Goal: Task Accomplishment & Management: Manage account settings

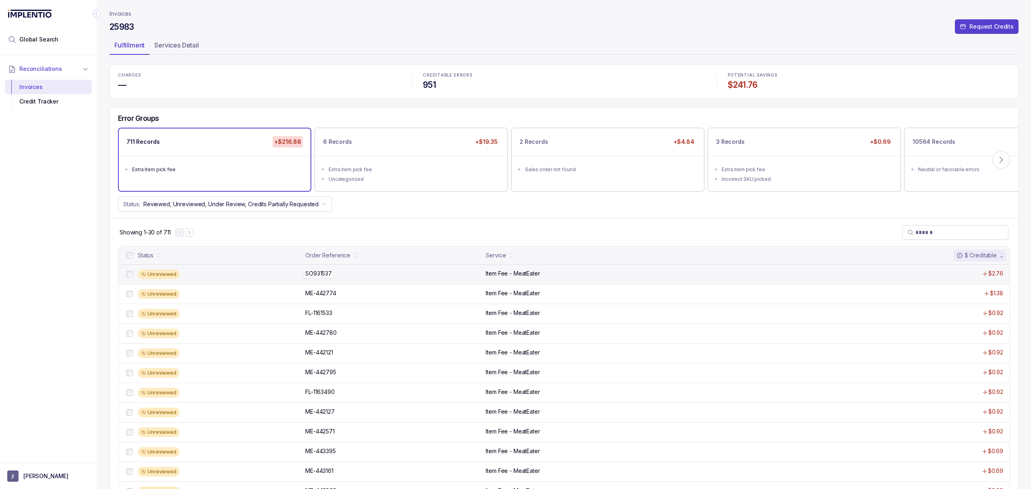
click at [328, 274] on p "SO931537" at bounding box center [318, 273] width 31 height 9
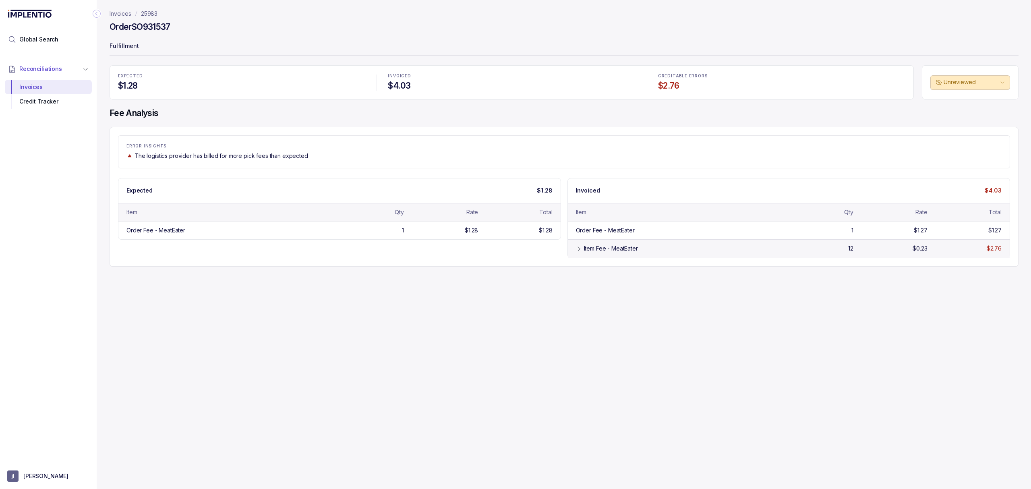
click at [744, 257] on div "Item Fee - MeatEater 12 $0.23 $2.76" at bounding box center [789, 248] width 442 height 18
click at [23, 474] on button "[PERSON_NAME]" at bounding box center [48, 475] width 82 height 11
click at [39, 451] on div "Logout" at bounding box center [48, 458] width 87 height 17
click at [39, 455] on p "Logout" at bounding box center [53, 458] width 67 height 8
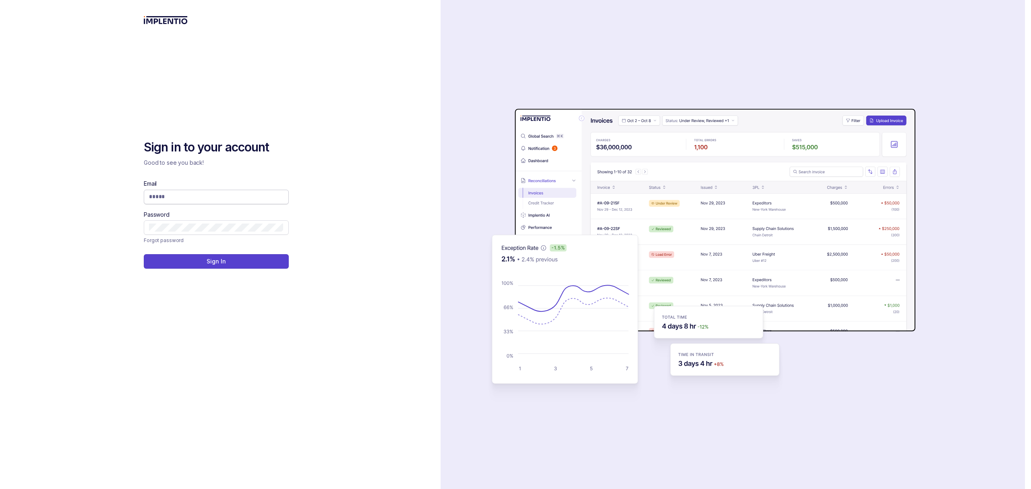
click at [180, 200] on input "Email" at bounding box center [216, 196] width 134 height 8
click at [0, 488] on com-1password-button at bounding box center [0, 489] width 0 height 0
type input "**********"
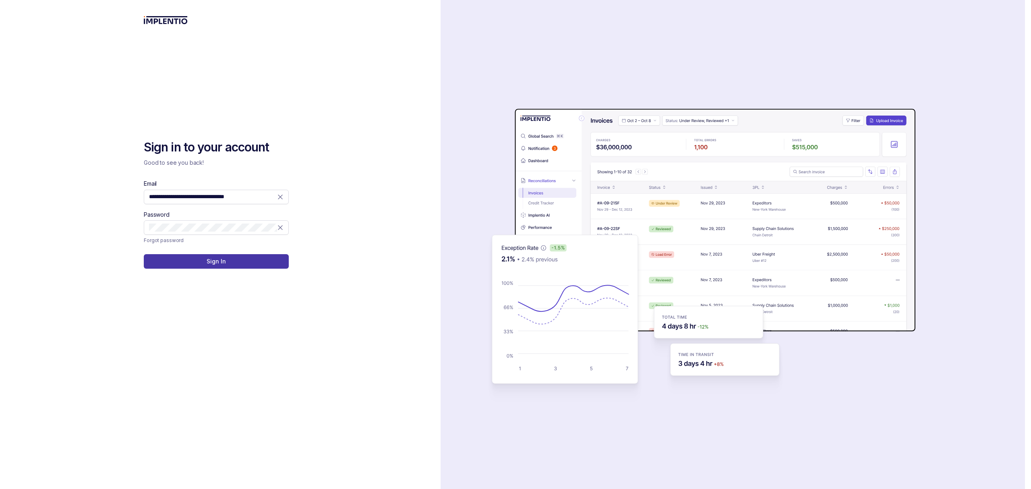
click at [233, 259] on button "Sign In" at bounding box center [216, 261] width 145 height 14
